Goal: Task Accomplishment & Management: Use online tool/utility

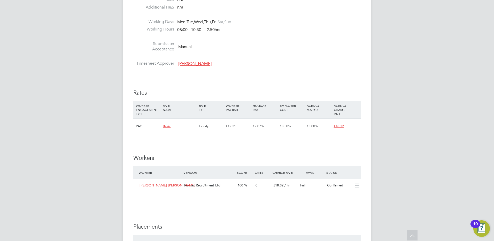
drag, startPoint x: 234, startPoint y: 95, endPoint x: 251, endPoint y: 111, distance: 23.2
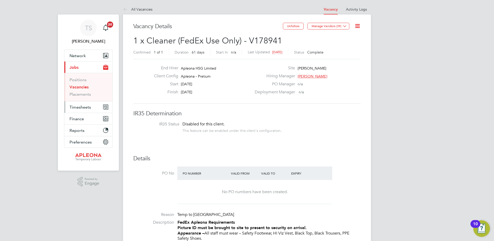
click at [80, 107] on span "Timesheets" at bounding box center [80, 107] width 21 height 5
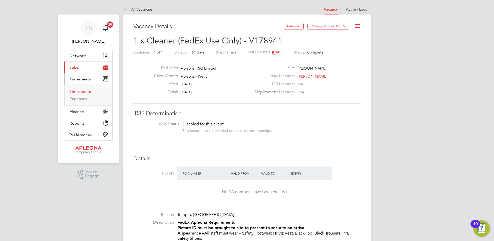
click at [73, 92] on link "Timesheets" at bounding box center [80, 91] width 21 height 5
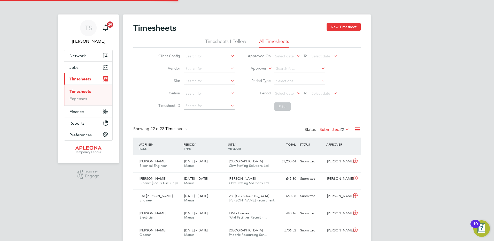
scroll to position [3, 3]
click at [187, 80] on input at bounding box center [209, 81] width 51 height 7
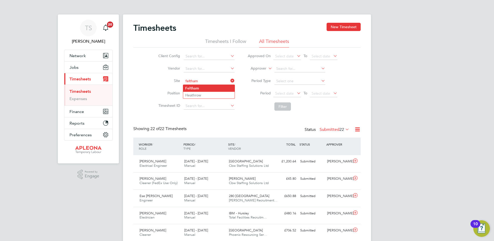
click at [187, 87] on b "Feltham" at bounding box center [192, 88] width 14 height 4
type input "Feltham"
click at [285, 108] on button "Filter" at bounding box center [282, 106] width 17 height 8
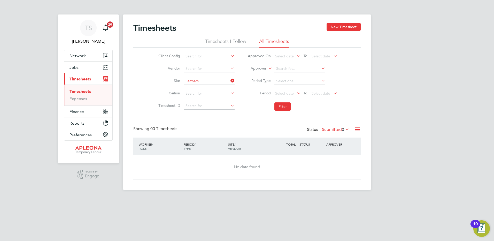
click at [326, 129] on label "Submitted 0" at bounding box center [335, 129] width 27 height 5
click at [327, 145] on li "Saved" at bounding box center [333, 145] width 24 height 7
click at [335, 129] on label "Saved 0" at bounding box center [340, 129] width 19 height 5
click at [335, 160] on li "Approved" at bounding box center [337, 160] width 24 height 7
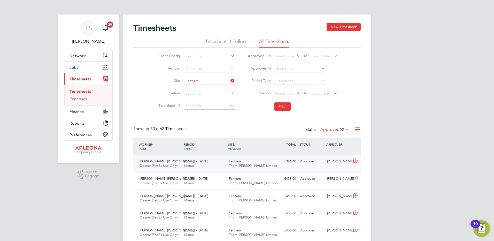
click at [156, 160] on span "Kelly Osasehia Eghosa" at bounding box center [167, 161] width 54 height 4
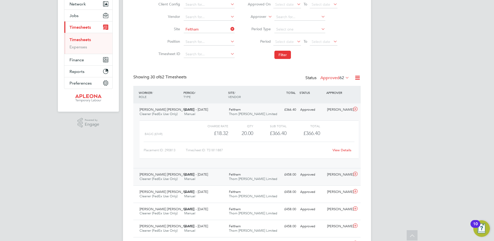
click at [150, 176] on span "Cleaner (FedEx Use Only)" at bounding box center [159, 178] width 38 height 4
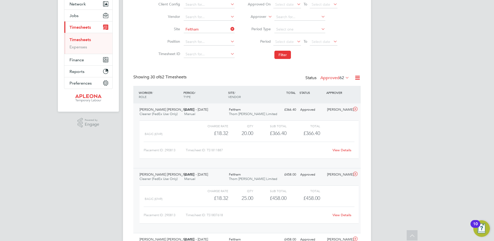
click at [344, 151] on link "View Details" at bounding box center [342, 150] width 19 height 4
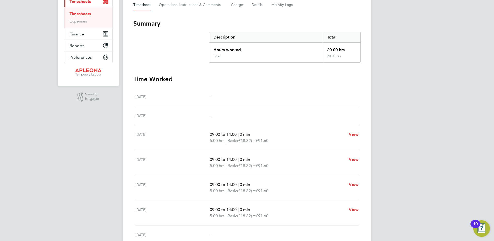
scroll to position [73, 0]
